Goal: Task Accomplishment & Management: Use online tool/utility

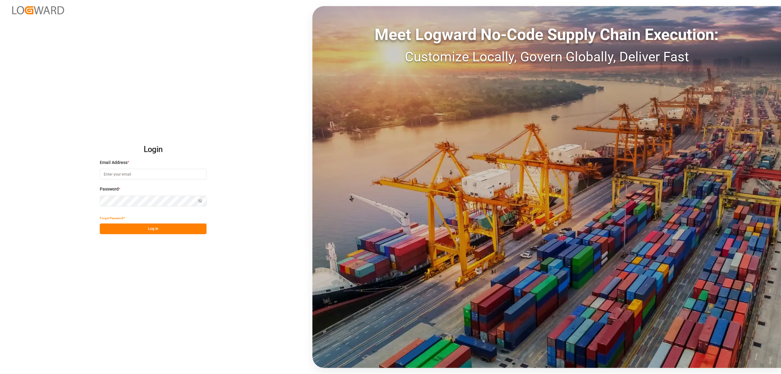
type input "[EMAIL_ADDRESS][PERSON_NAME][DOMAIN_NAME]"
click at [162, 232] on button "Log In" at bounding box center [153, 228] width 107 height 11
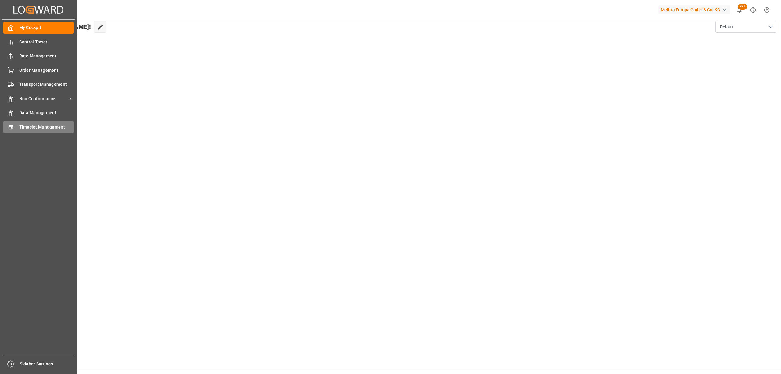
click at [9, 132] on div "Timeslot Management Timeslot Management" at bounding box center [38, 127] width 70 height 12
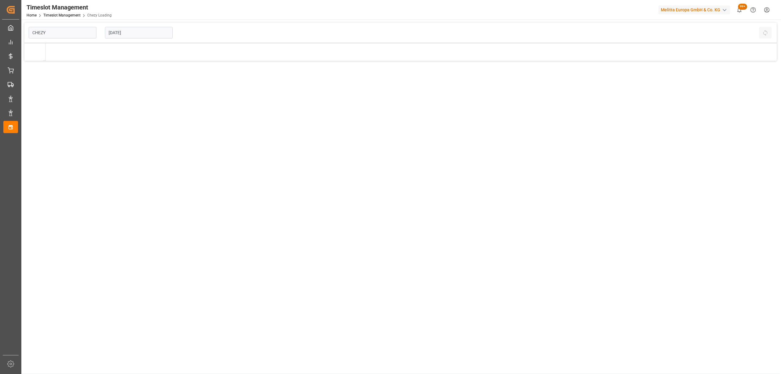
type input "Chezy Loading"
